Goal: Book appointment/travel/reservation

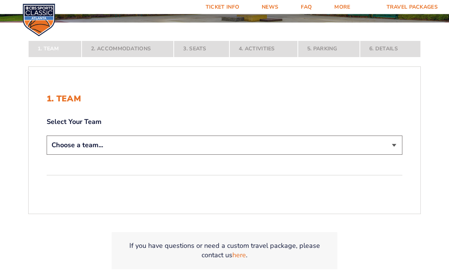
scroll to position [126, 0]
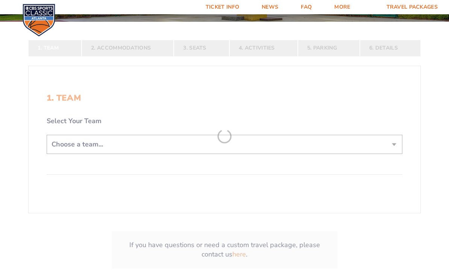
click at [209, 150] on form "[US_STATE] [US_STATE] Travel Package [US_STATE][GEOGRAPHIC_DATA] [US_STATE] Sta…" at bounding box center [224, 89] width 449 height 431
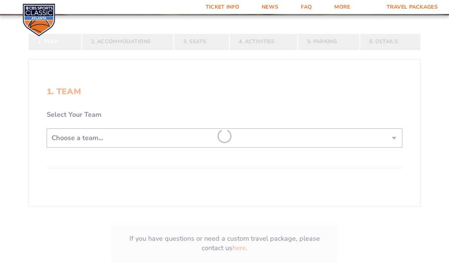
scroll to position [138, 0]
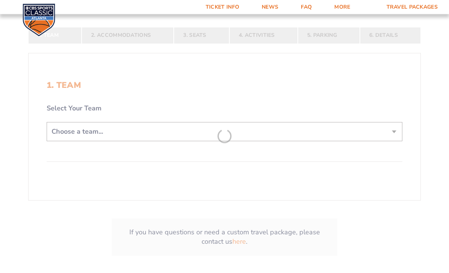
click at [69, 141] on form "[US_STATE] [US_STATE] Travel Package [US_STATE][GEOGRAPHIC_DATA] [US_STATE] Sta…" at bounding box center [224, 77] width 449 height 431
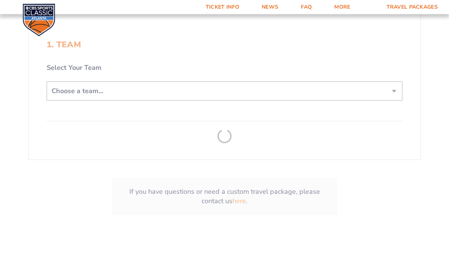
scroll to position [178, 0]
click at [337, 95] on form "[US_STATE] [US_STATE] Travel Package [US_STATE][GEOGRAPHIC_DATA] [US_STATE] Sta…" at bounding box center [224, 37] width 449 height 431
click at [390, 101] on form "[US_STATE] [US_STATE] Travel Package [US_STATE][GEOGRAPHIC_DATA] [US_STATE] Sta…" at bounding box center [224, 37] width 449 height 431
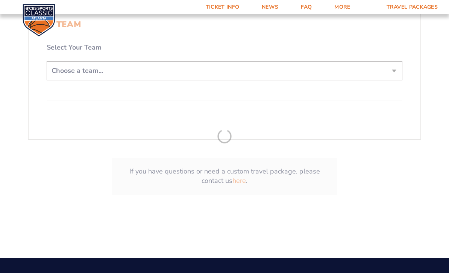
scroll to position [202, 0]
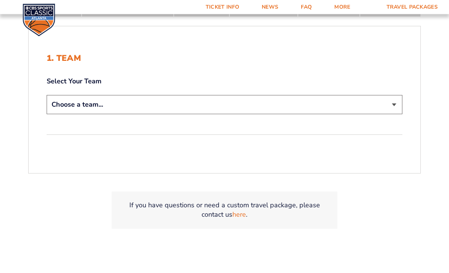
click at [204, 115] on select "Choose a team... [US_STATE] Wildcats [US_STATE] State Buckeyes [US_STATE] Tar H…" at bounding box center [224, 104] width 355 height 19
select select "12756"
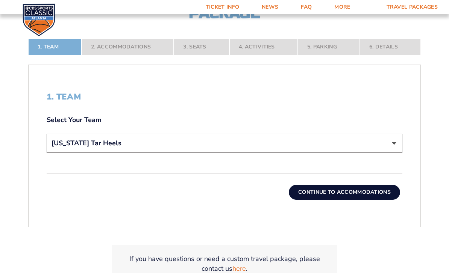
click at [323, 200] on button "Continue To Accommodations" at bounding box center [344, 192] width 111 height 15
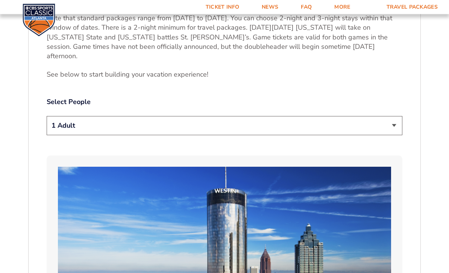
scroll to position [384, 0]
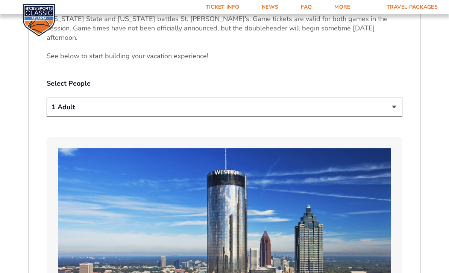
click at [59, 112] on select "1 Adult 2 Adults 3 Adults 4 Adults 2 Adults + 1 Child 2 Adults + 2 Children 2 A…" at bounding box center [224, 107] width 355 height 19
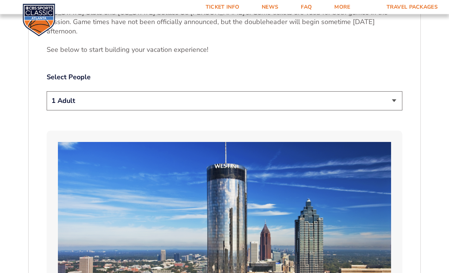
scroll to position [392, 0]
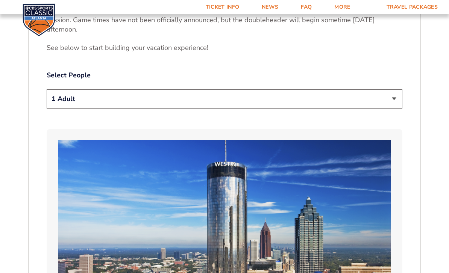
click at [59, 101] on select "1 Adult 2 Adults 3 Adults 4 Adults 2 Adults + 1 Child 2 Adults + 2 Children 2 A…" at bounding box center [224, 99] width 355 height 19
select select "2 Adults"
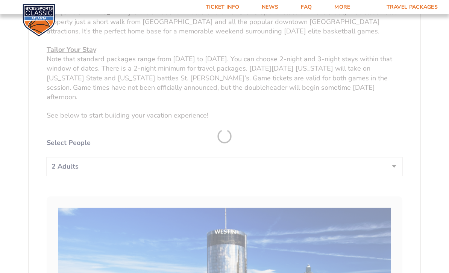
scroll to position [349, 0]
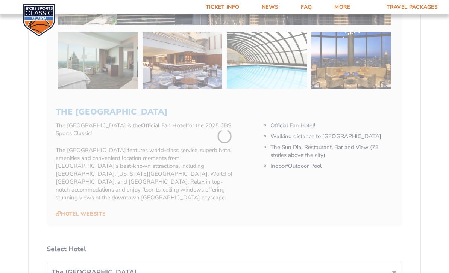
scroll to position [718, 0]
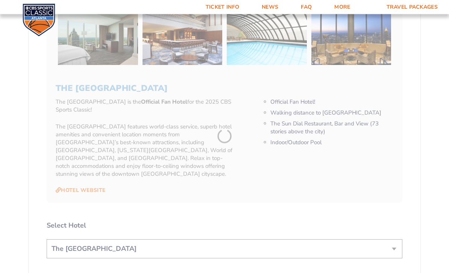
click at [249, 157] on form "[US_STATE] [US_STATE] Travel Package [US_STATE][GEOGRAPHIC_DATA] [US_STATE] Sta…" at bounding box center [224, 70] width 449 height 1577
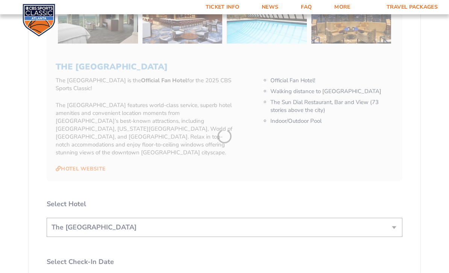
scroll to position [742, 0]
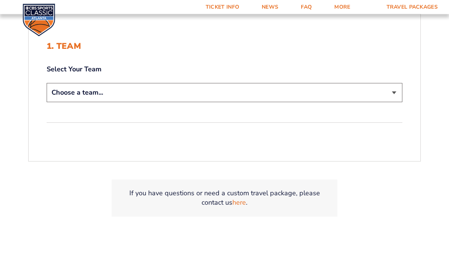
scroll to position [178, 0]
click at [58, 102] on select "Choose a team... Kentucky Wildcats Ohio State Buckeyes North Carolina Tar Heels…" at bounding box center [224, 92] width 355 height 19
select select "12756"
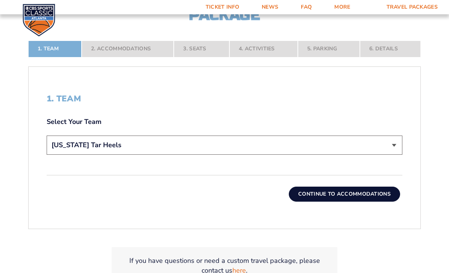
click at [332, 202] on button "Continue To Accommodations" at bounding box center [344, 194] width 111 height 15
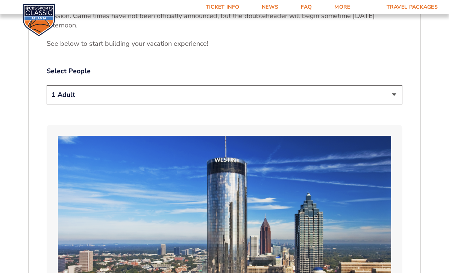
scroll to position [417, 0]
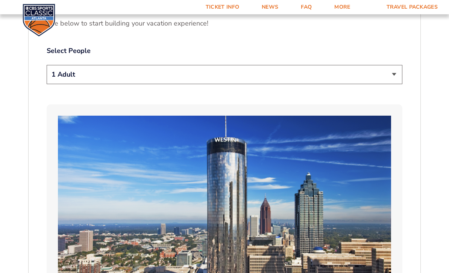
click at [56, 76] on select "1 Adult 2 Adults 3 Adults 4 Adults 2 Adults + 1 Child 2 Adults + 2 Children 2 A…" at bounding box center [224, 74] width 355 height 19
select select "2 Adults"
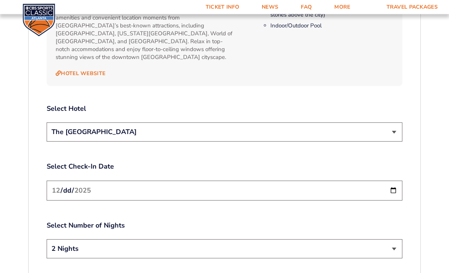
scroll to position [836, 0]
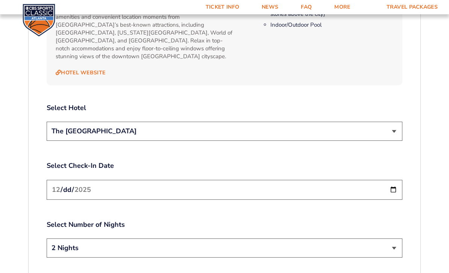
click at [63, 125] on select "The [GEOGRAPHIC_DATA]" at bounding box center [224, 131] width 355 height 19
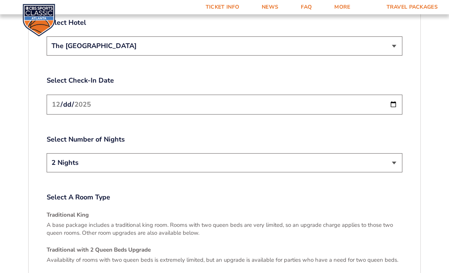
scroll to position [923, 0]
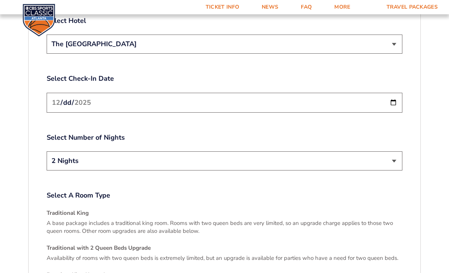
click at [244, 93] on input "[DATE]" at bounding box center [224, 103] width 355 height 20
click at [203, 152] on select "2 Nights 3 Nights" at bounding box center [224, 160] width 355 height 19
select select "3 Nights"
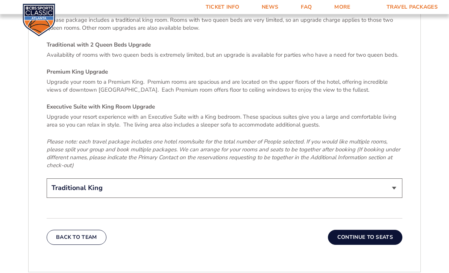
scroll to position [1170, 0]
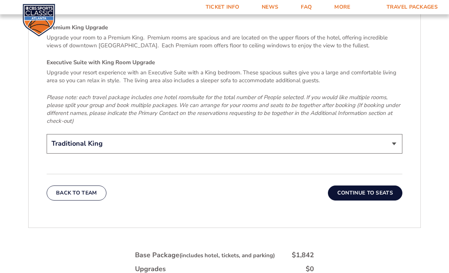
click at [169, 134] on select "Traditional King Traditional with 2 Queen Beds Upgrade (+$45 per night) Premium…" at bounding box center [224, 143] width 355 height 19
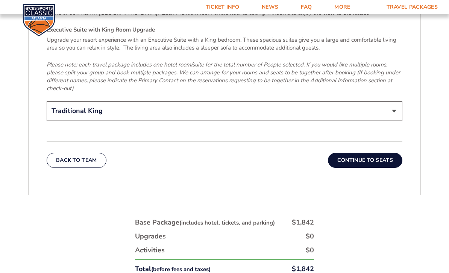
scroll to position [1205, 0]
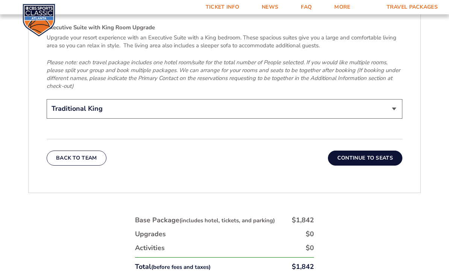
click at [60, 101] on select "Traditional King Traditional with 2 Queen Beds Upgrade (+$45 per night) Premium…" at bounding box center [224, 108] width 355 height 19
select select "Traditional with 2 Queen Beds Upgrade"
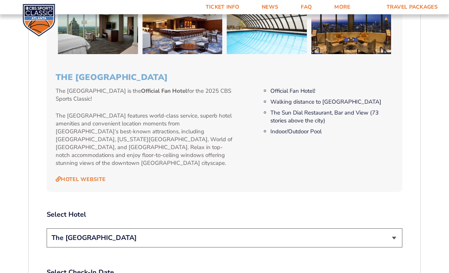
scroll to position [728, 0]
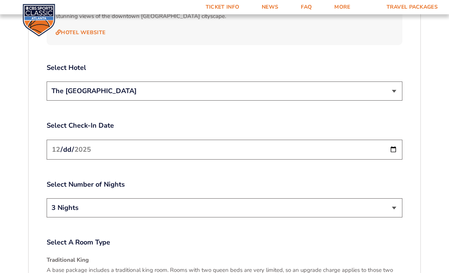
scroll to position [875, 0]
click at [258, 83] on select "The [GEOGRAPHIC_DATA]" at bounding box center [224, 91] width 355 height 19
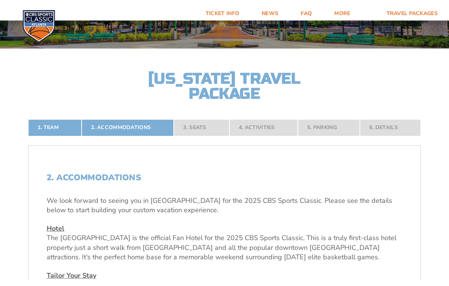
scroll to position [106, 0]
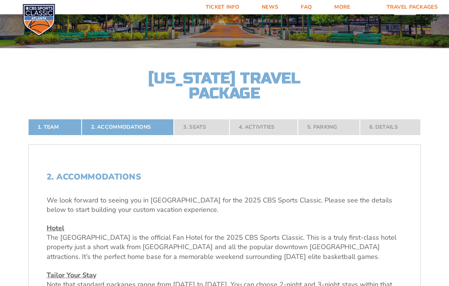
click at [205, 135] on nav "1. Team 2. Accommodations 3. Seats 4. Activities 5. Parking 6. Details" at bounding box center [224, 127] width 392 height 17
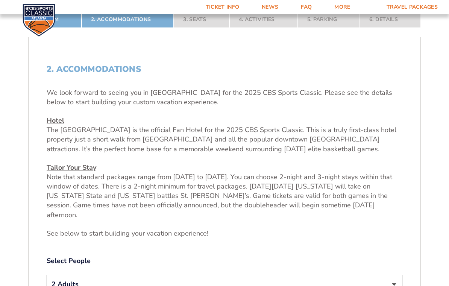
scroll to position [215, 0]
